Goal: Task Accomplishment & Management: Use online tool/utility

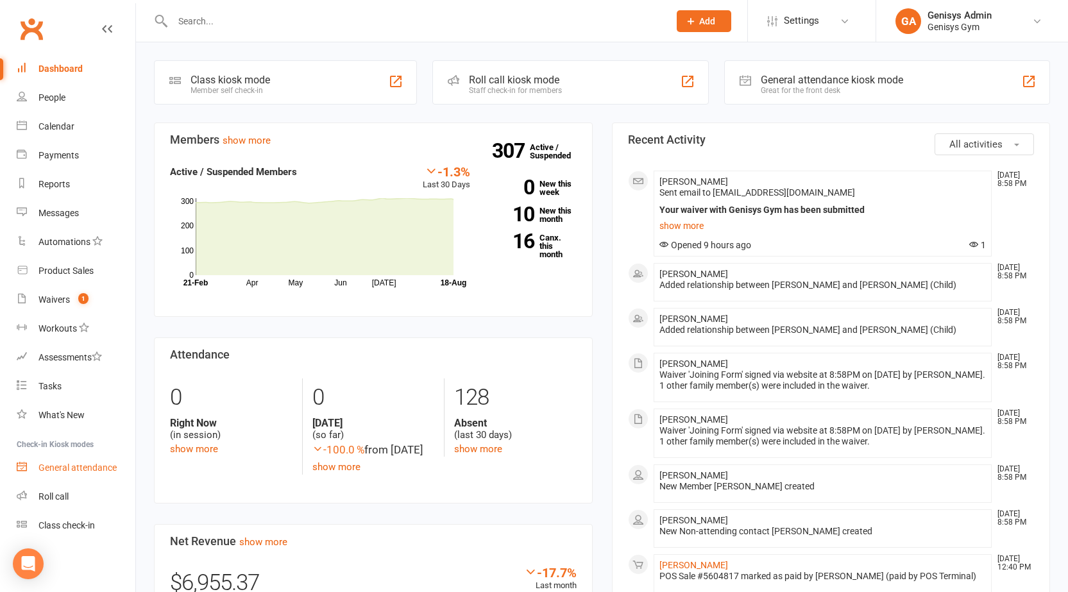
click at [95, 471] on div "General attendance" at bounding box center [77, 468] width 78 height 10
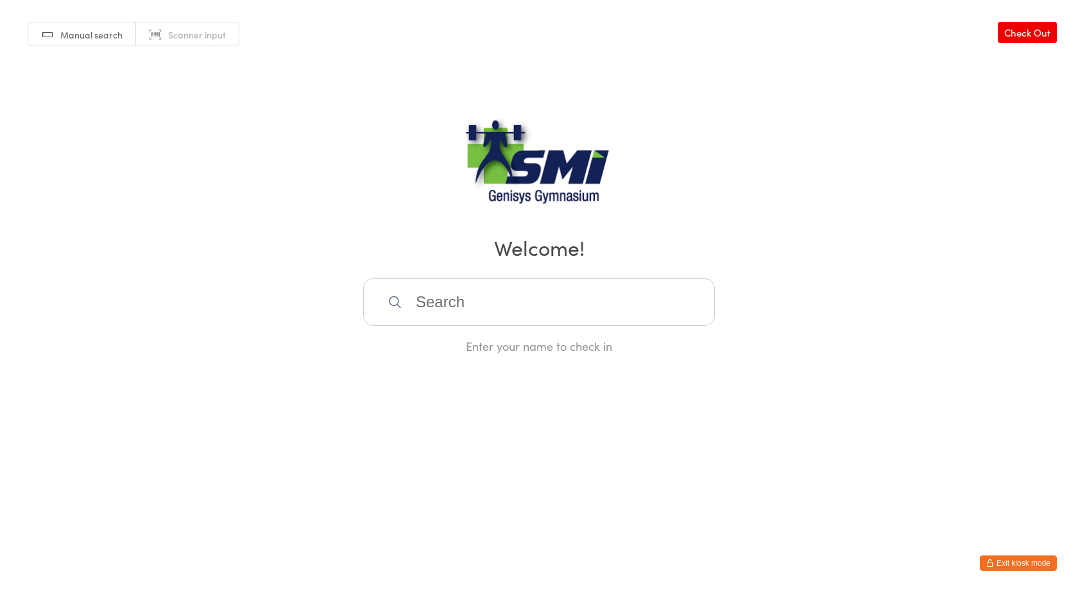
click at [198, 26] on link "Scanner input" at bounding box center [187, 34] width 103 height 24
type input "21571311262"
type input "21571310932"
type input "21571310913"
type input "21571311305"
